Goal: Check status: Check status

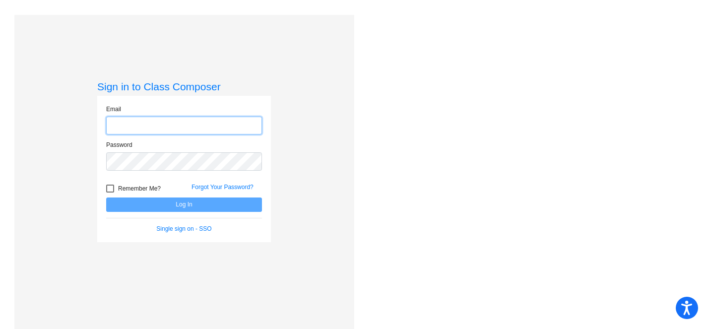
type input "[EMAIL_ADDRESS][DOMAIN_NAME]"
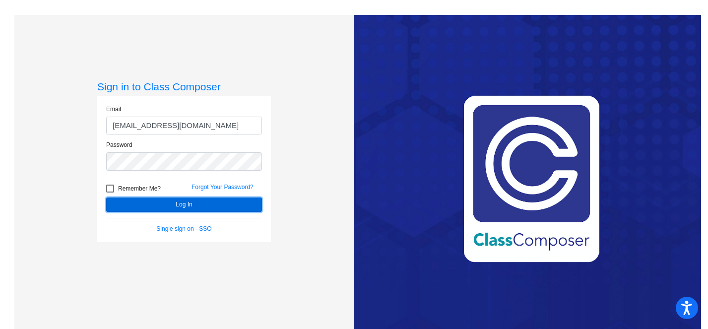
click at [243, 208] on button "Log In" at bounding box center [184, 204] width 156 height 14
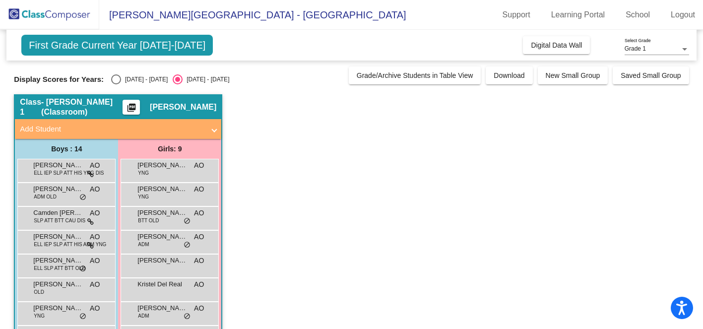
click at [118, 80] on div "Select an option" at bounding box center [116, 79] width 10 height 10
click at [116, 84] on input "[DATE] - [DATE]" at bounding box center [116, 84] width 0 height 0
radio input "true"
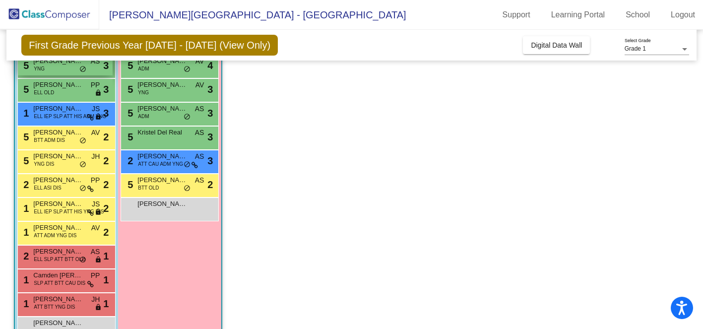
scroll to position [152, 0]
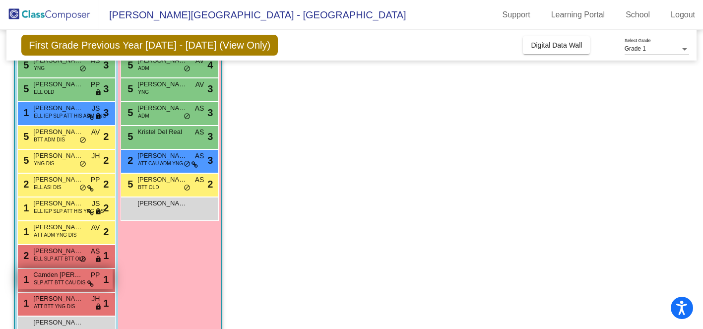
click at [69, 278] on span "Camden [PERSON_NAME]" at bounding box center [58, 275] width 50 height 10
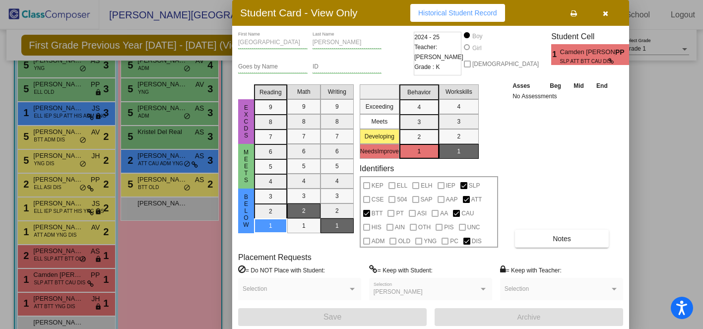
scroll to position [0, 0]
